Goal: Task Accomplishment & Management: Manage account settings

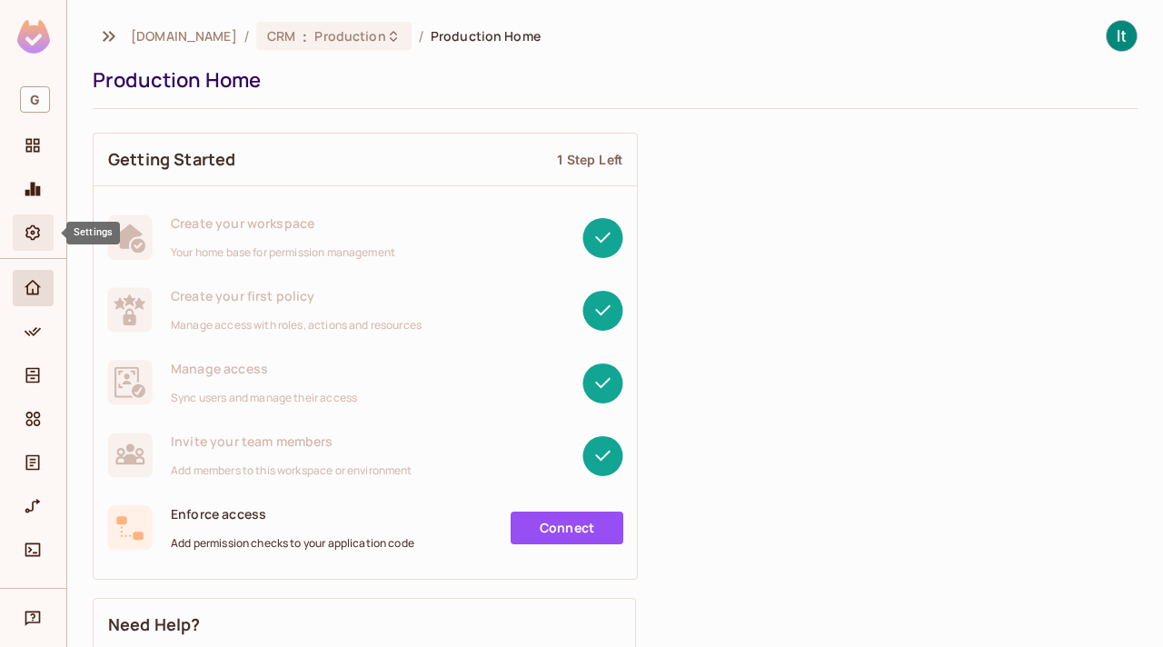
click at [37, 229] on icon "Settings" at bounding box center [32, 232] width 15 height 15
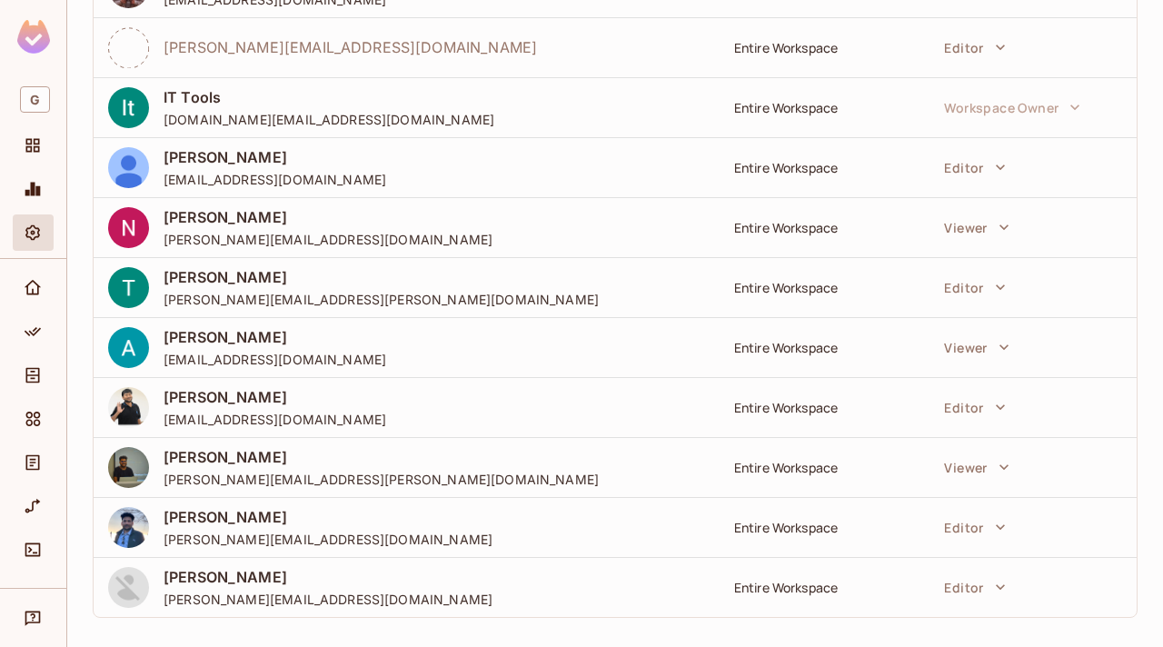
scroll to position [573, 0]
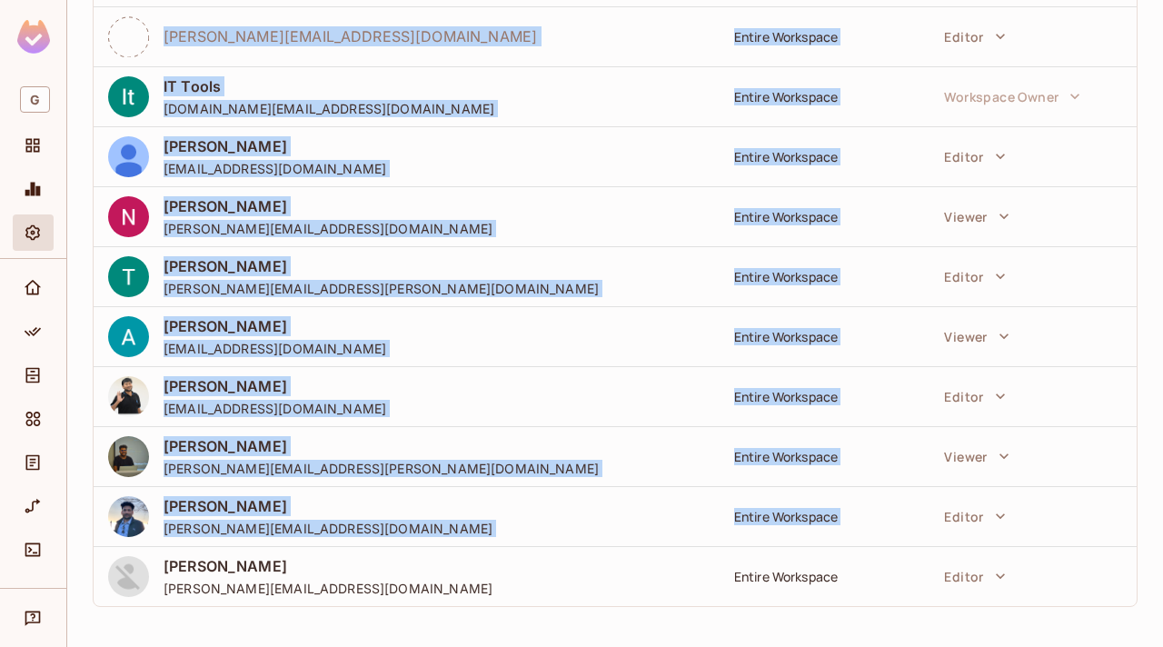
drag, startPoint x: 97, startPoint y: 211, endPoint x: 932, endPoint y: 504, distance: 884.4
click at [936, 513] on table "Team Member Allow Access to Access Level [PERSON_NAME] [PERSON_NAME][EMAIL_ADDR…" at bounding box center [615, 104] width 1043 height 1003
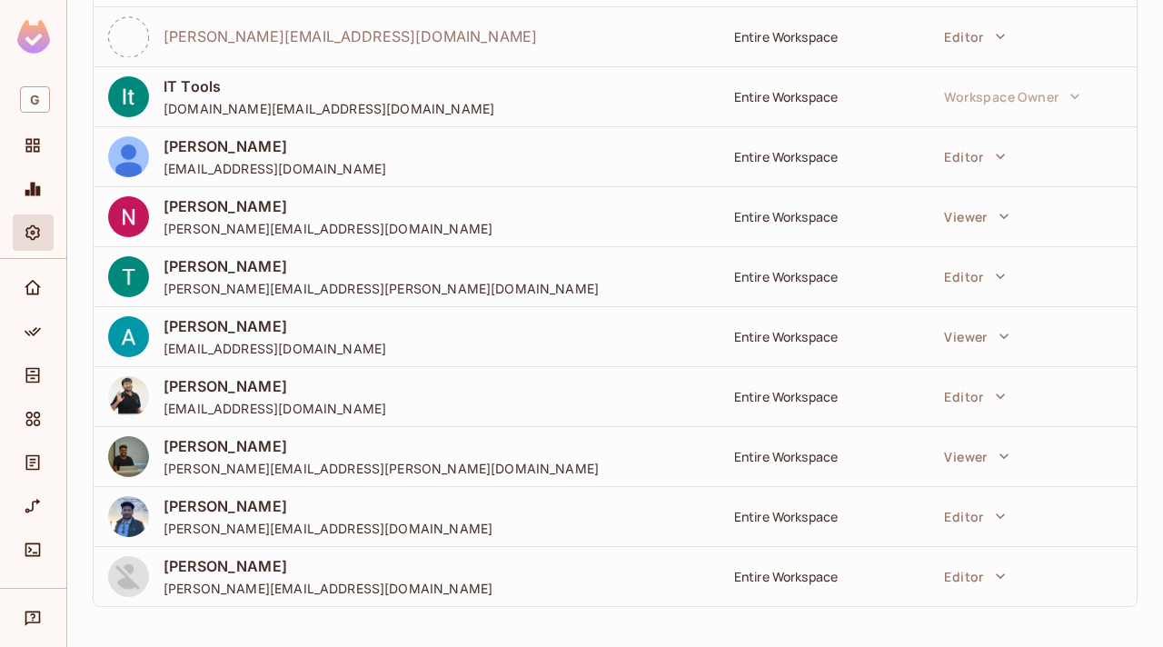
click at [813, 617] on div "​ Add Member Team Member Allow Access to Access Level [PERSON_NAME] [PERSON_NAM…" at bounding box center [615, 89] width 1045 height 1063
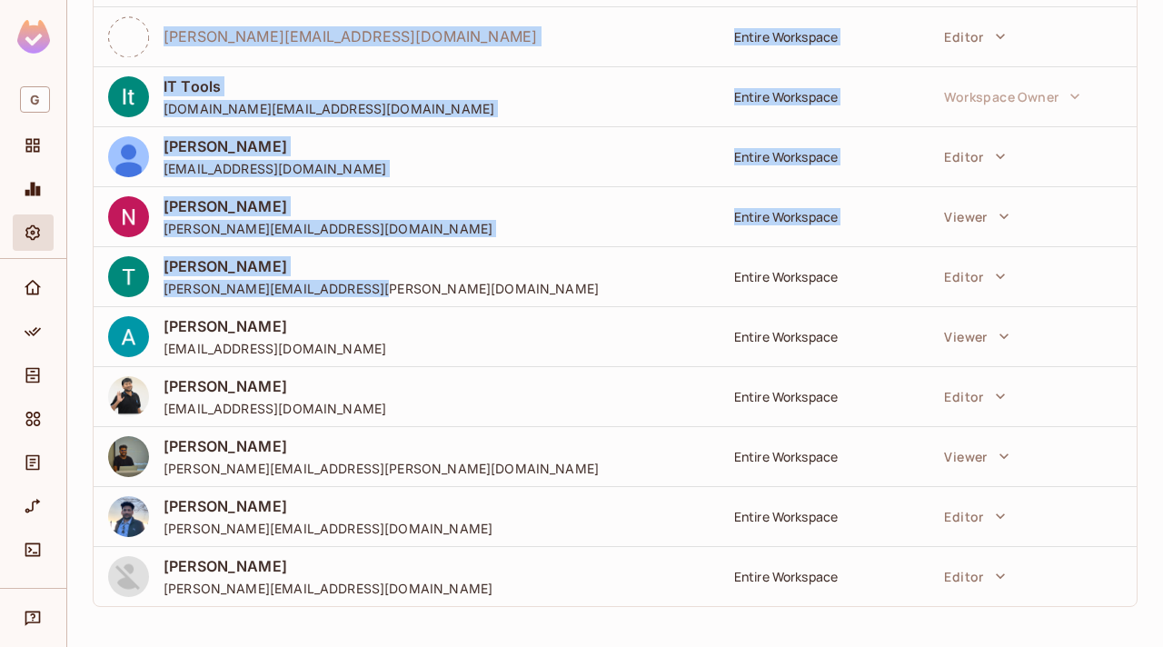
drag, startPoint x: 1125, startPoint y: 602, endPoint x: 710, endPoint y: 282, distance: 524.2
click at [710, 282] on tbody "[PERSON_NAME] [PERSON_NAME][EMAIL_ADDRESS][DOMAIN_NAME] Entire Workspace Worksp…" at bounding box center [615, 126] width 1043 height 960
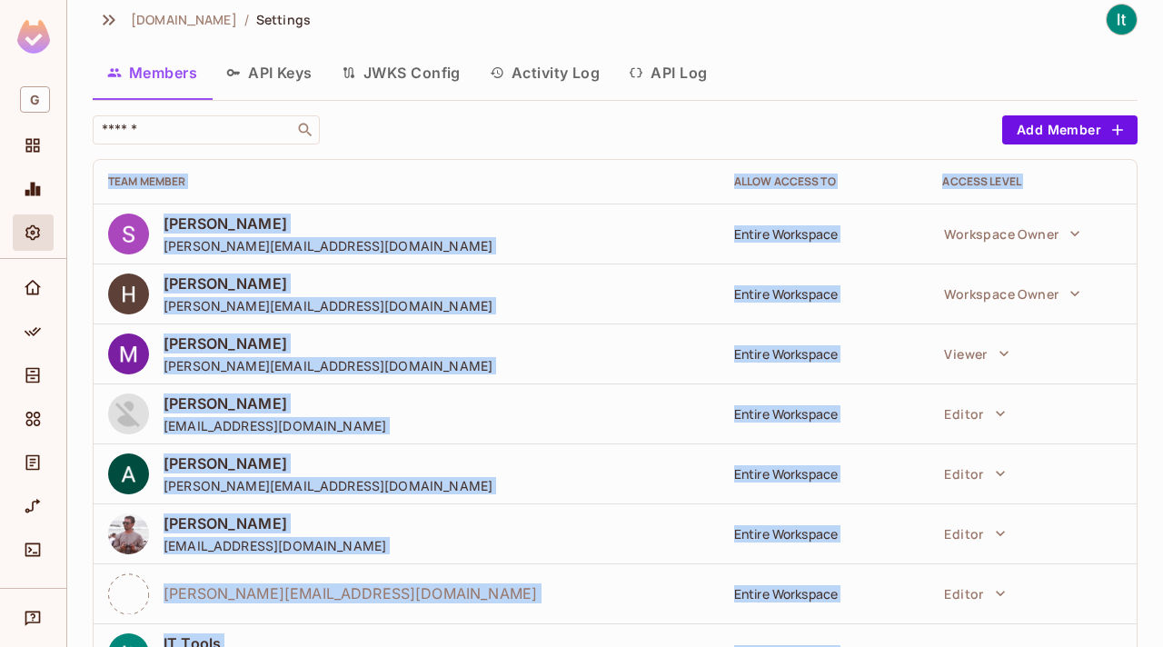
scroll to position [0, 0]
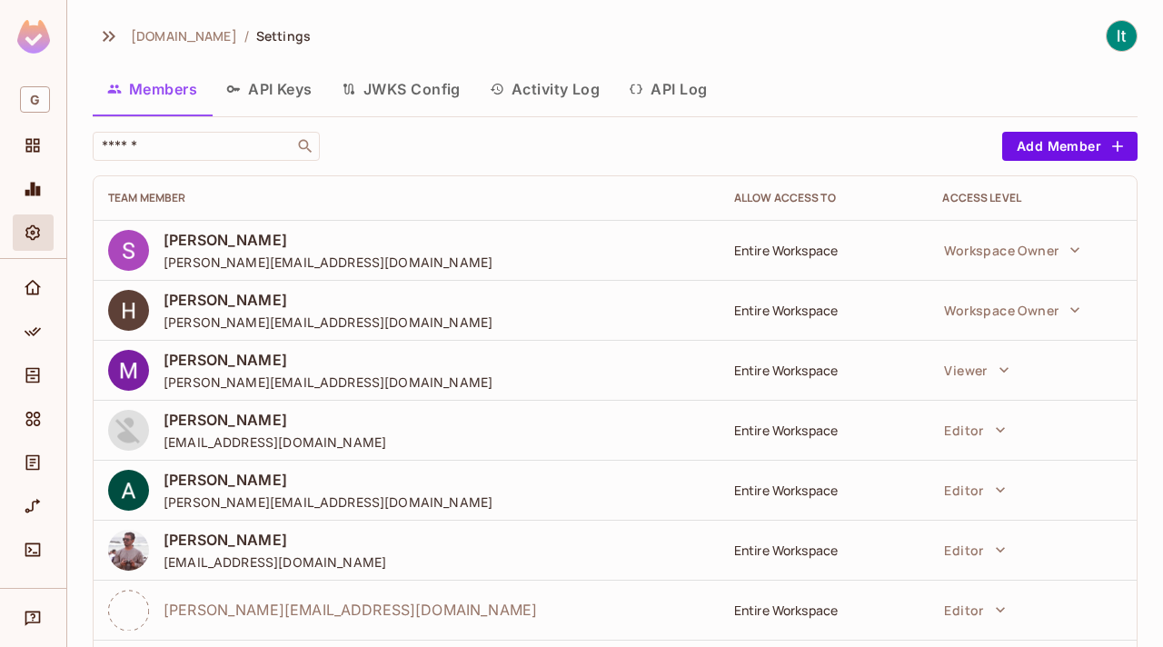
click at [519, 183] on th "Team Member" at bounding box center [407, 198] width 626 height 44
drag, startPoint x: 85, startPoint y: 174, endPoint x: 932, endPoint y: 139, distance: 847.7
click at [932, 139] on div "gameskraft.com / Settings Members API Keys JWKS Config Activity Log API Log ​ A…" at bounding box center [615, 323] width 1096 height 647
click at [932, 139] on div "​" at bounding box center [543, 146] width 901 height 29
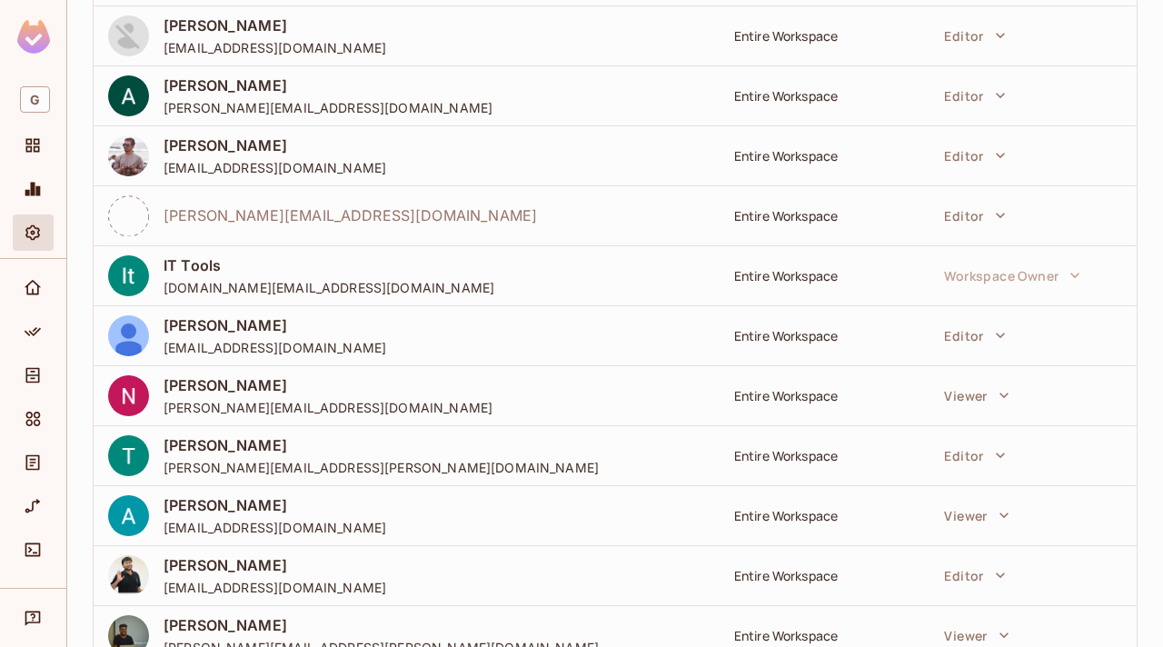
scroll to position [406, 0]
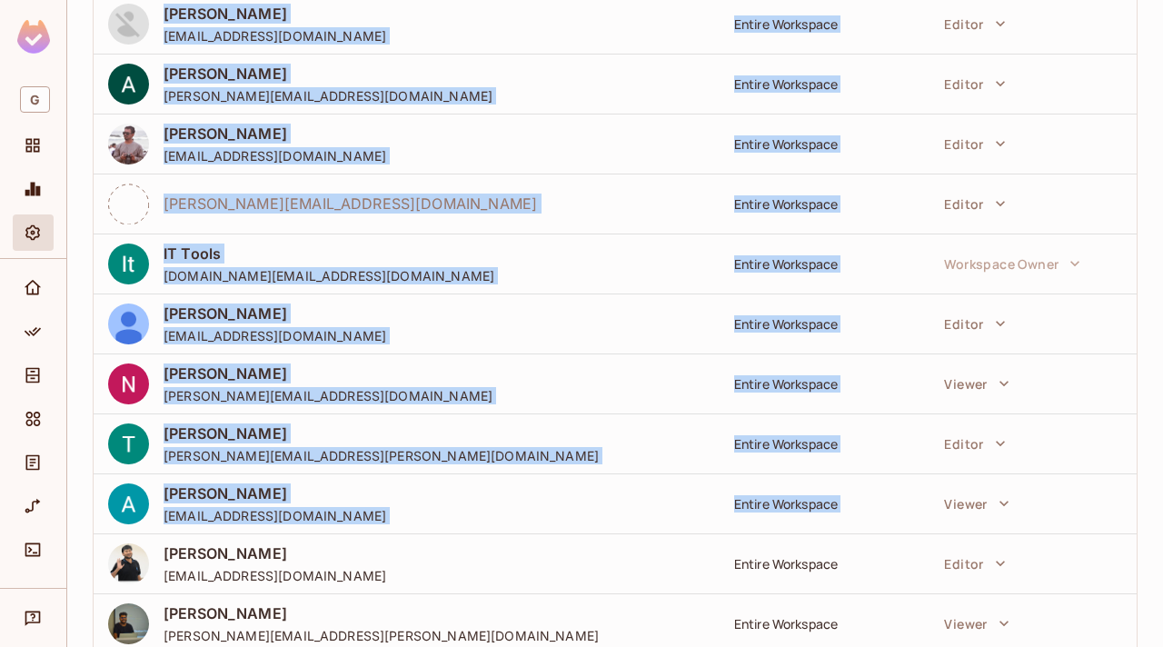
drag, startPoint x: 88, startPoint y: 173, endPoint x: 1131, endPoint y: 497, distance: 1092.6
click at [1131, 497] on div "gameskraft.com / Settings Members API Keys JWKS Config Activity Log API Log ​ A…" at bounding box center [615, 323] width 1096 height 647
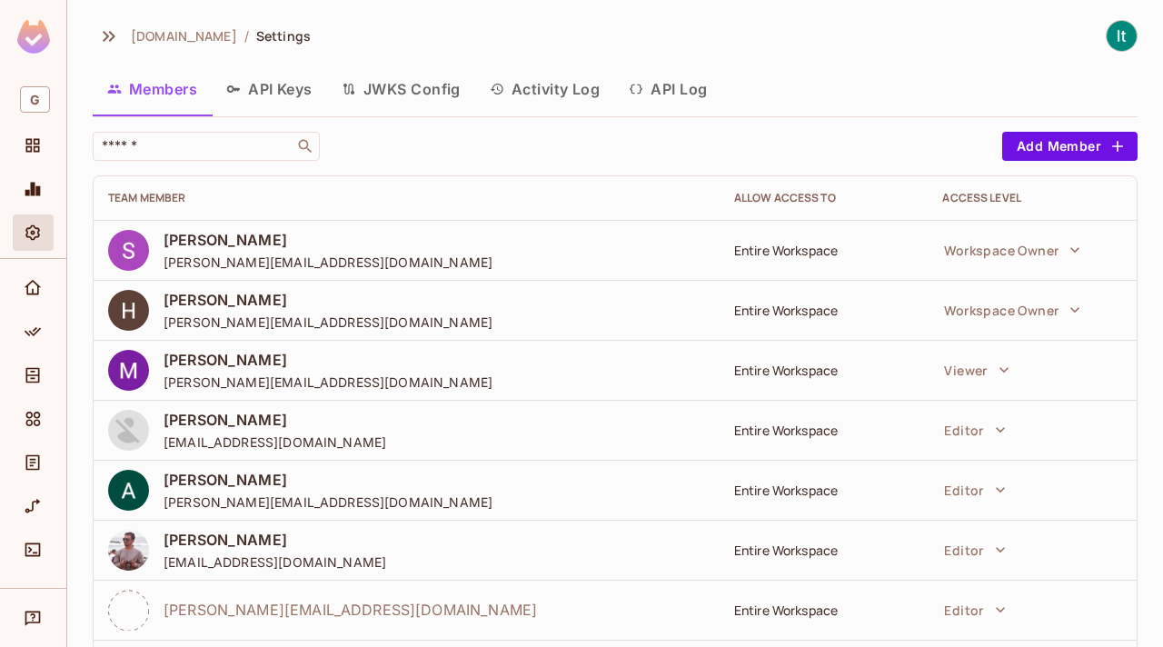
click at [847, 154] on div "​" at bounding box center [543, 146] width 901 height 29
